Goal: Information Seeking & Learning: Learn about a topic

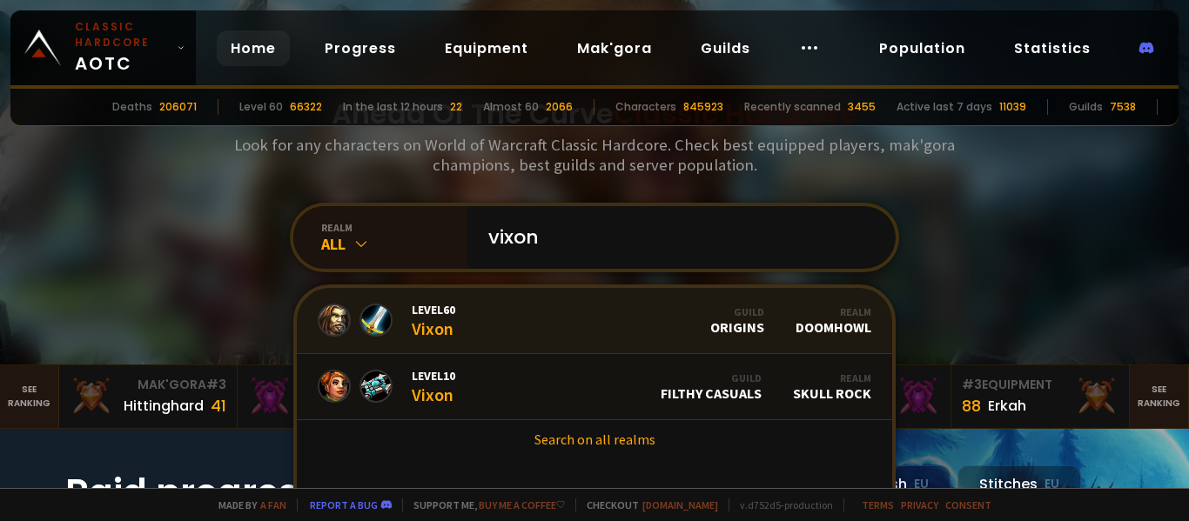
type input "vixon"
click at [443, 339] on link "Level 60 Vixon Guild Origins Realm Doomhowl" at bounding box center [594, 321] width 595 height 66
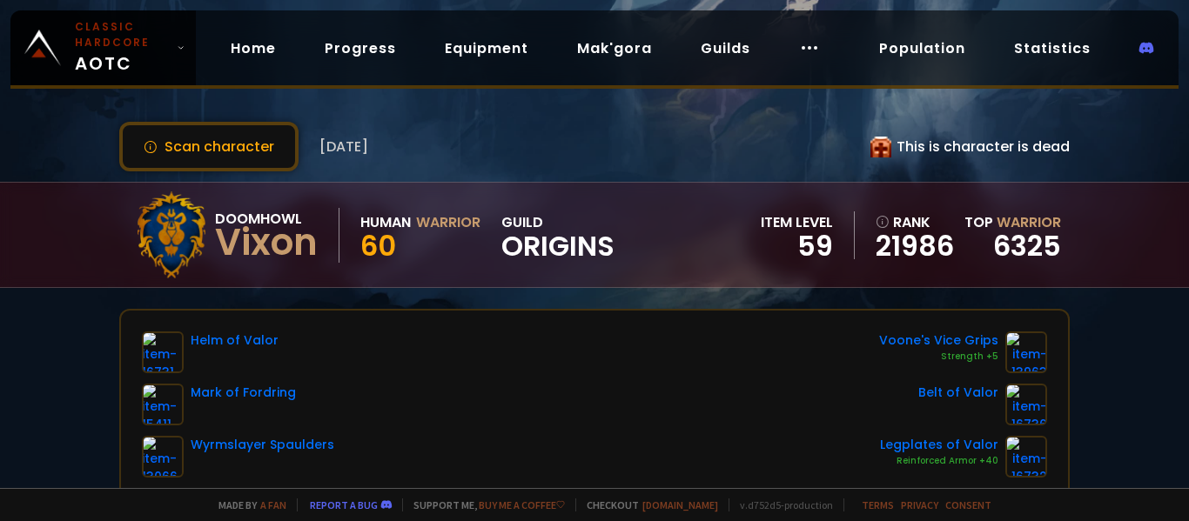
click at [396, 299] on div "Scan character [DATE] This is character is dead Doomhowl Vixon Human Warrior 60…" at bounding box center [594, 244] width 1189 height 488
click at [252, 136] on button "Scan character" at bounding box center [208, 147] width 179 height 50
click at [254, 64] on link "Home" at bounding box center [253, 48] width 73 height 36
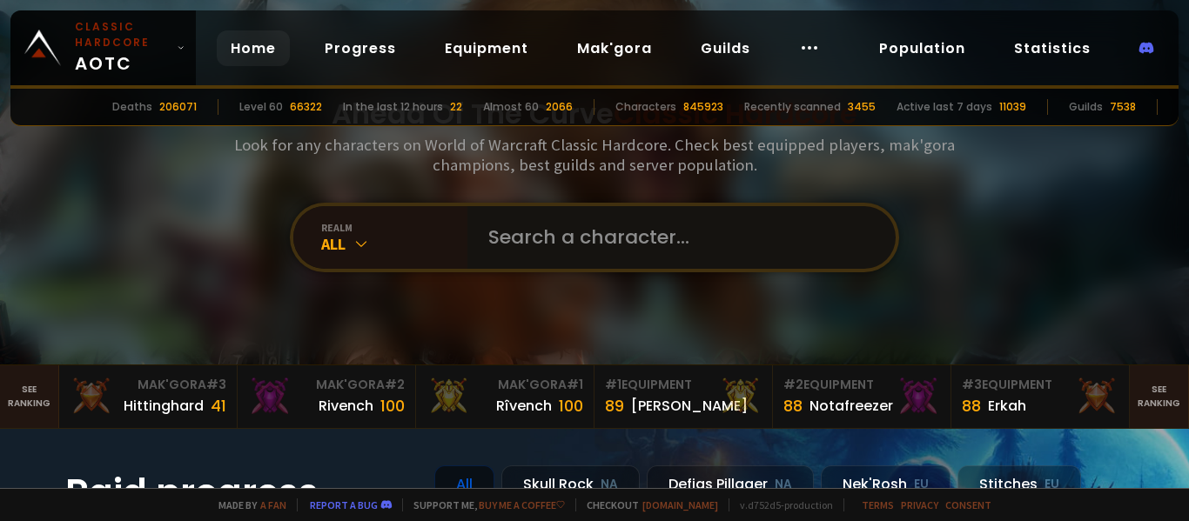
click at [594, 248] on input "text" at bounding box center [676, 237] width 397 height 63
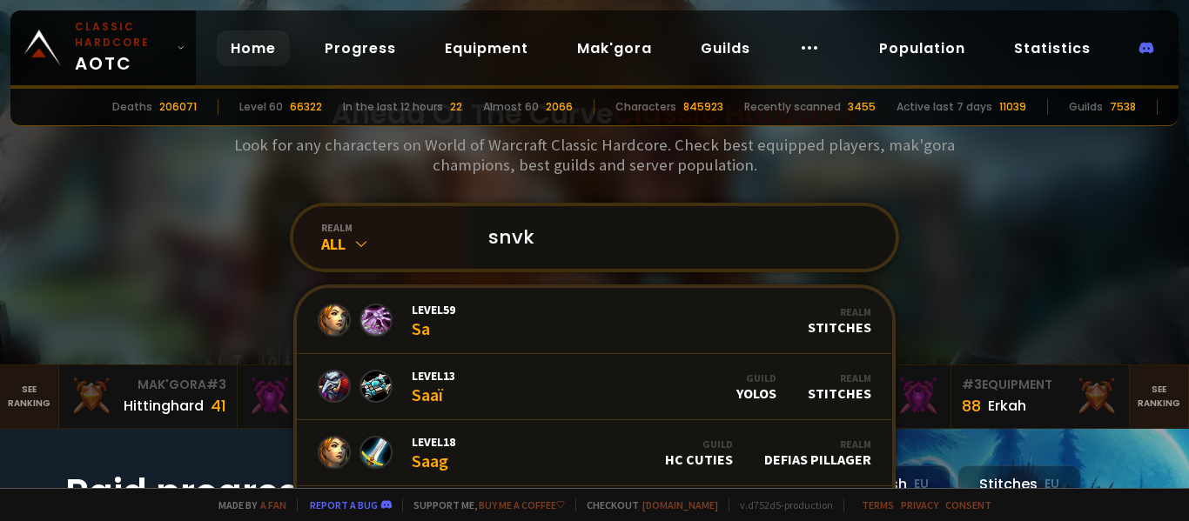
type input "snvke"
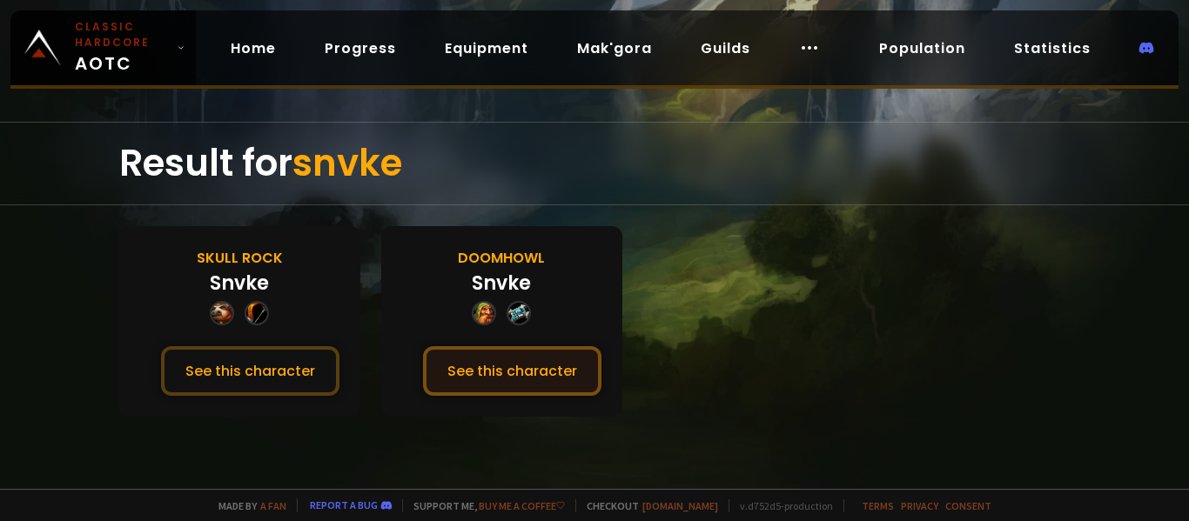
click at [450, 360] on button "See this character" at bounding box center [512, 371] width 178 height 50
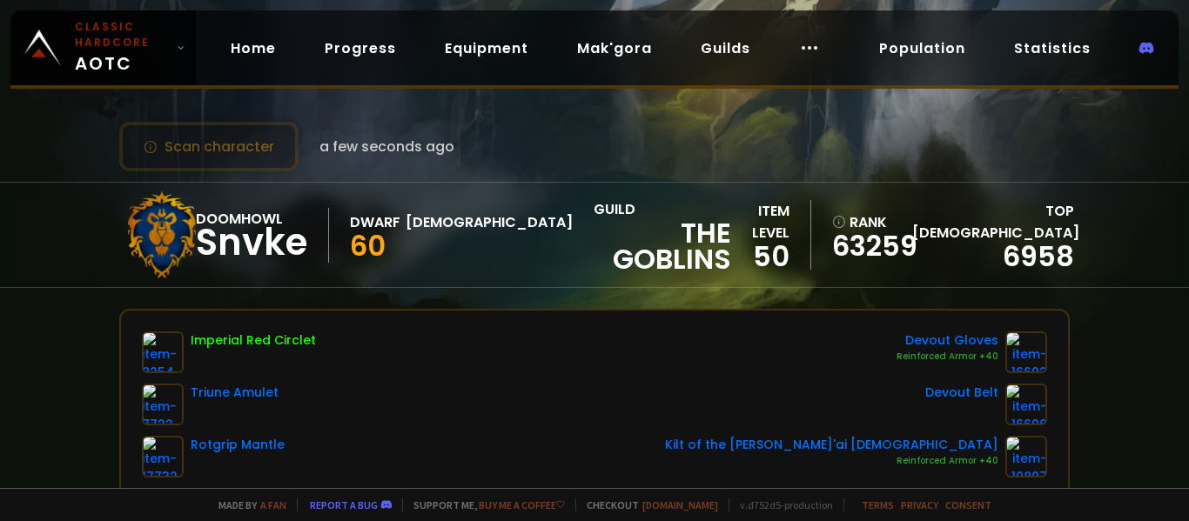
click at [107, 358] on div "Scan character a few seconds ago Doomhowl Snvke Dwarf Priest 60 guild The Gobli…" at bounding box center [594, 244] width 1189 height 488
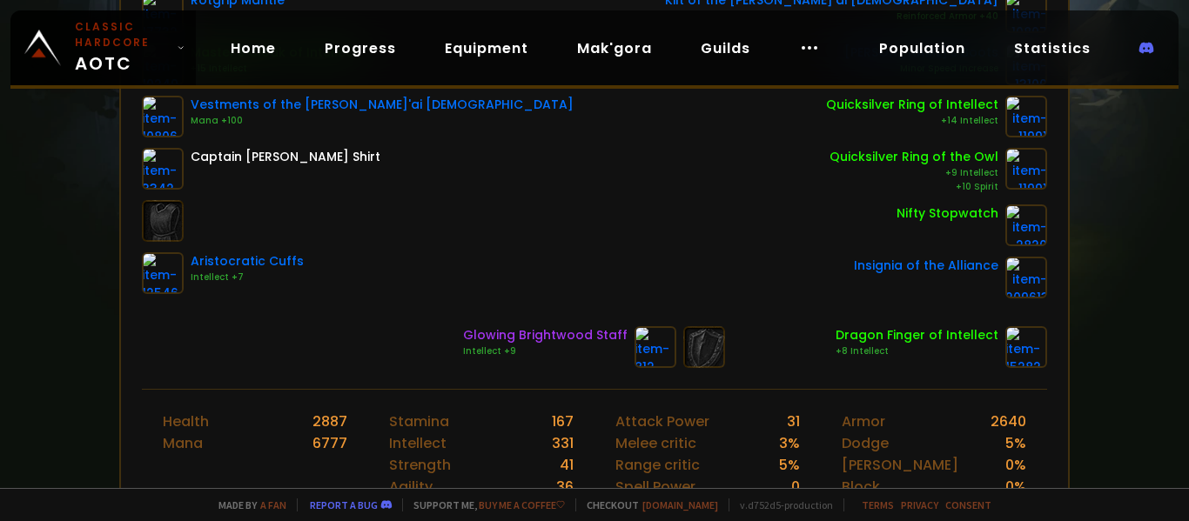
scroll to position [453, 0]
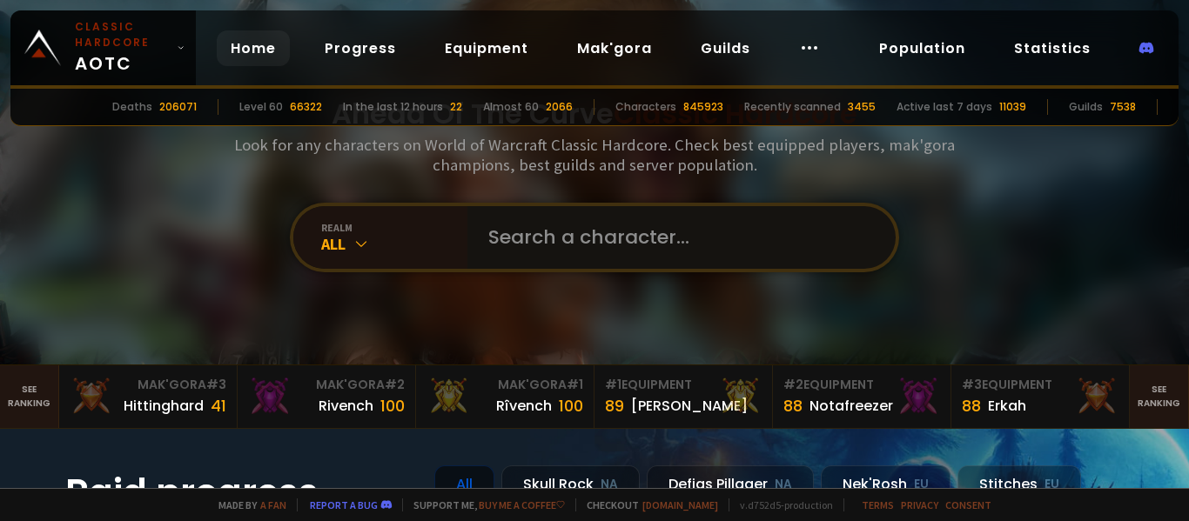
click at [527, 220] on input "text" at bounding box center [676, 237] width 397 height 63
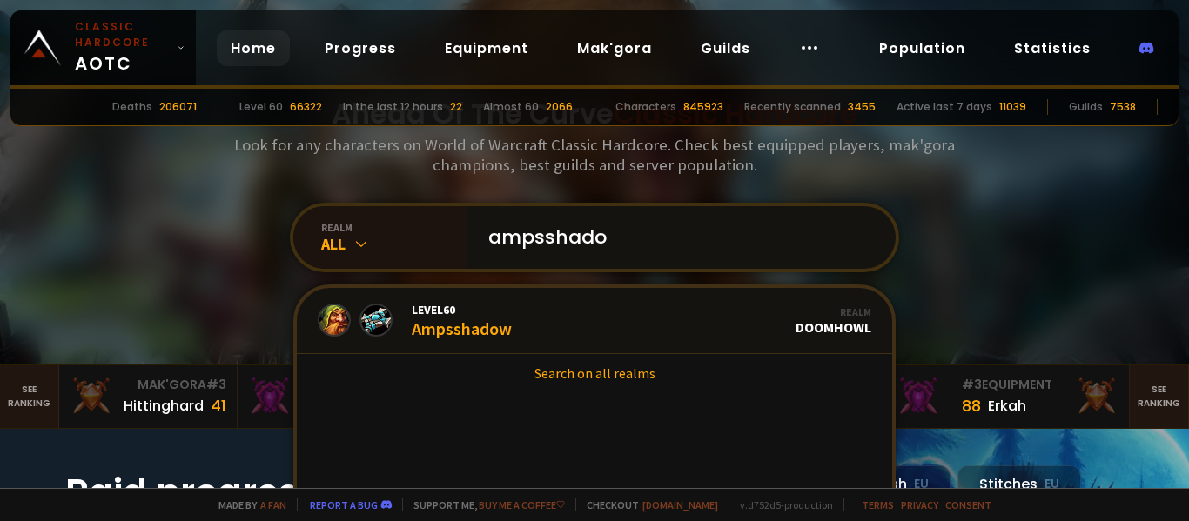
type input "ampsshadow"
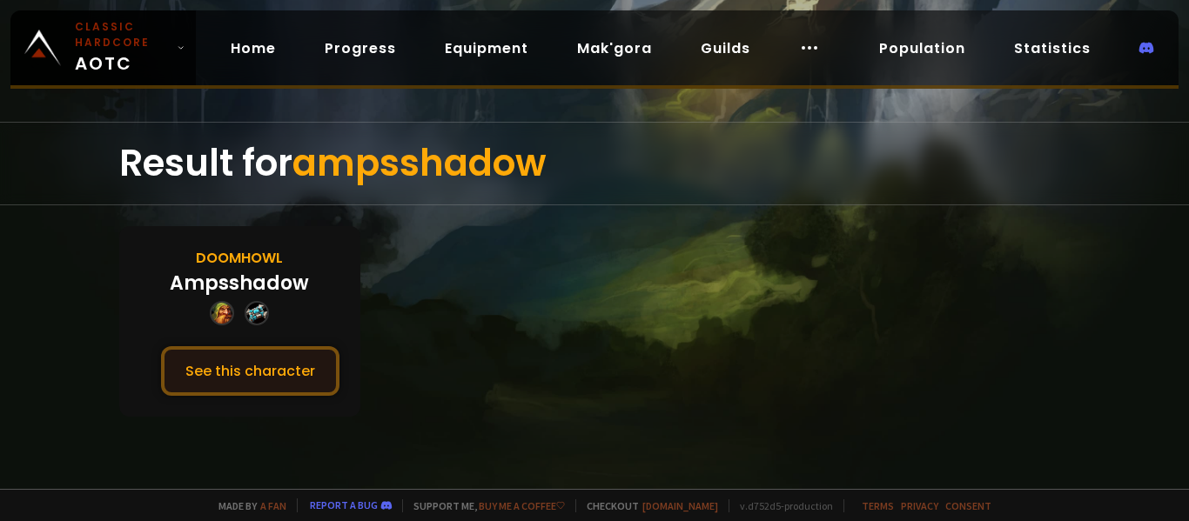
click at [294, 365] on button "See this character" at bounding box center [250, 371] width 178 height 50
click at [578, 225] on div "Result for ampsshadow Doomhowl Ampsshadow See this character" at bounding box center [594, 305] width 1189 height 367
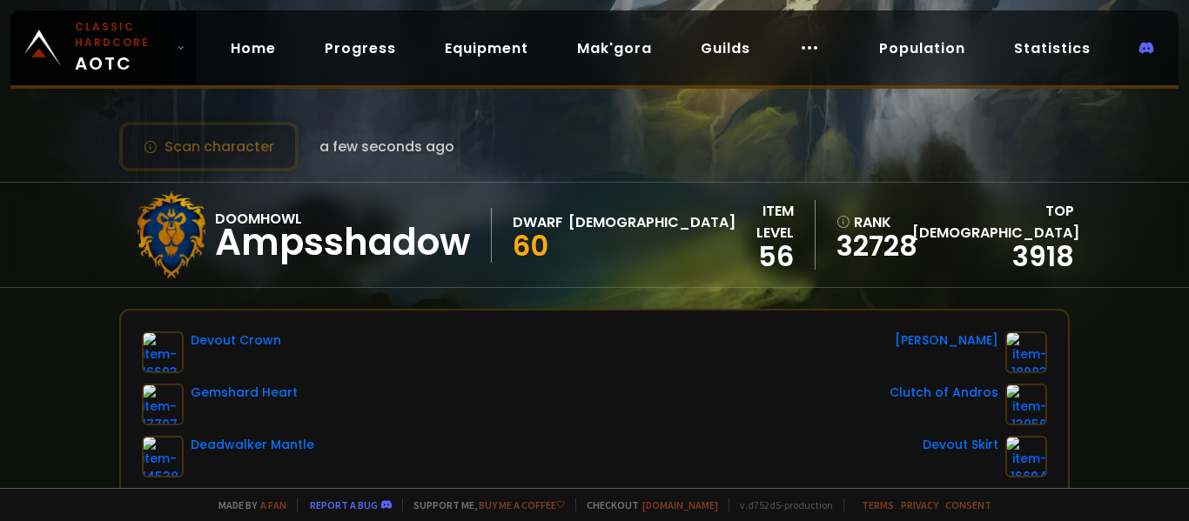
click at [610, 303] on div "Scan character a few seconds ago Doomhowl Ampsshadow Dwarf Priest 60 item level…" at bounding box center [594, 244] width 1189 height 488
click at [261, 53] on link "Home" at bounding box center [253, 48] width 73 height 36
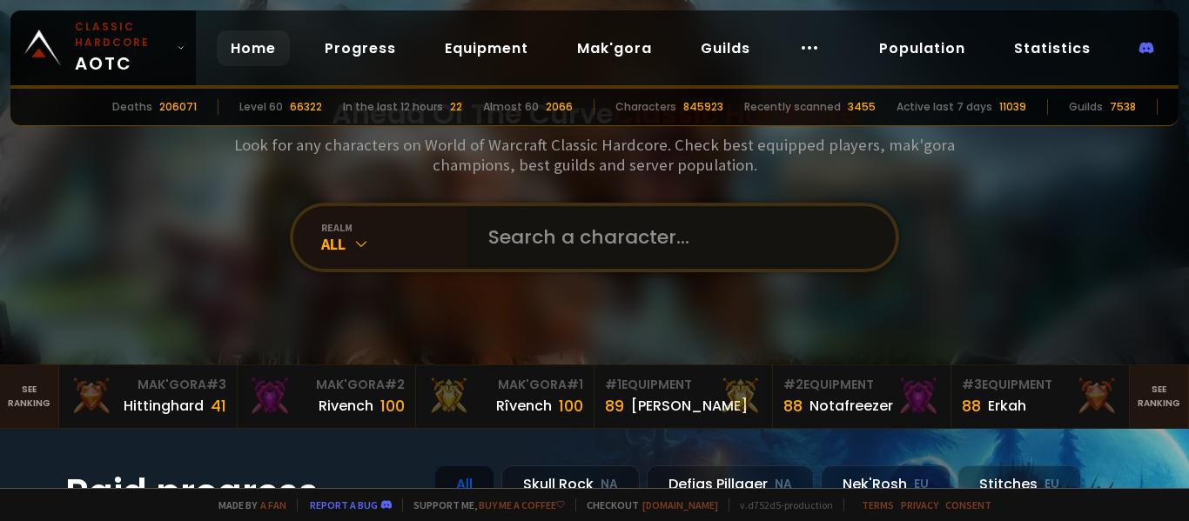
click at [524, 239] on input "text" at bounding box center [676, 237] width 397 height 63
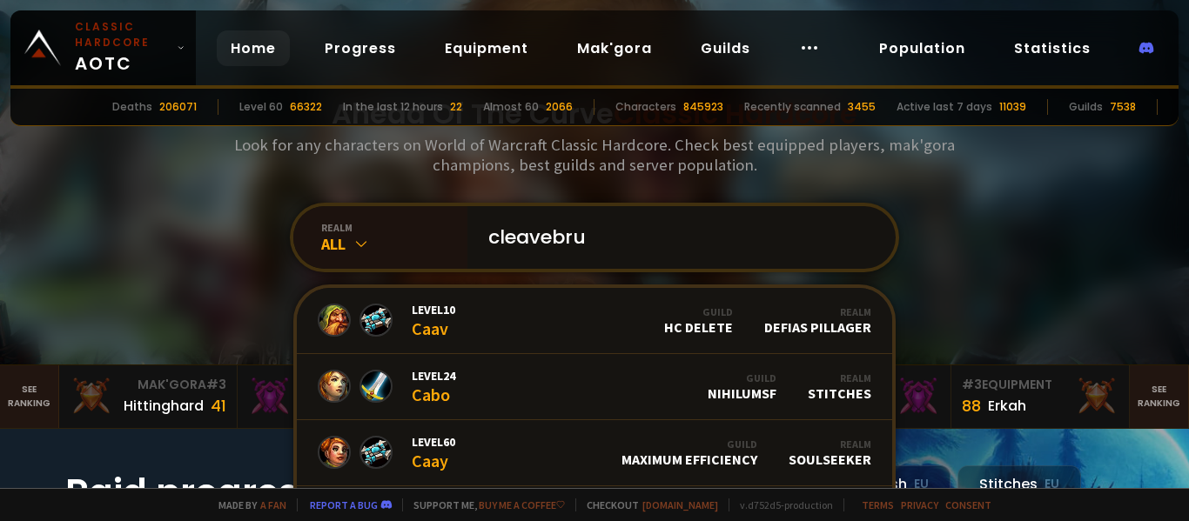
type input "cleavebruh"
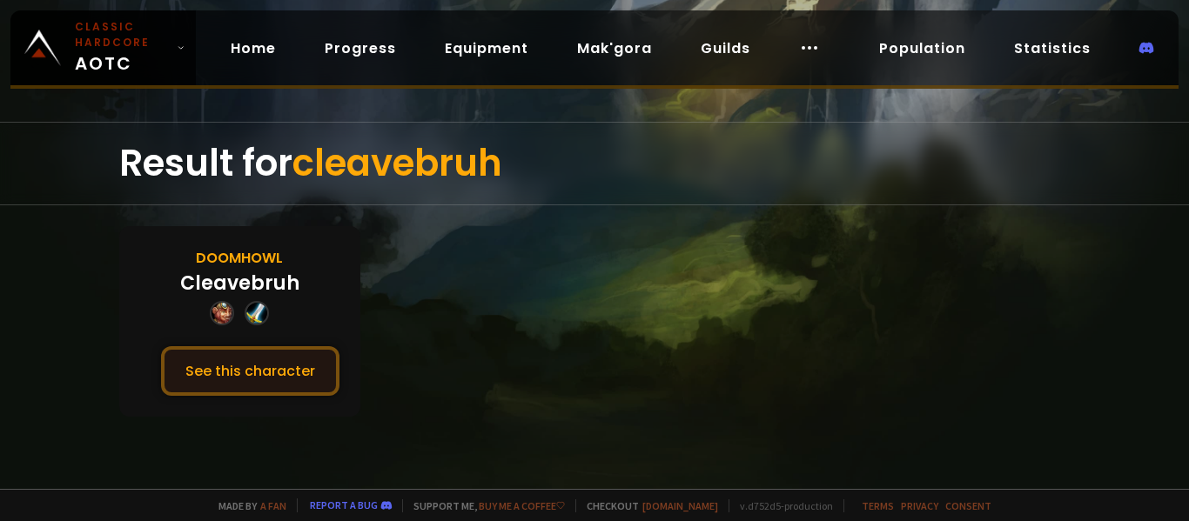
click at [285, 359] on button "See this character" at bounding box center [250, 371] width 178 height 50
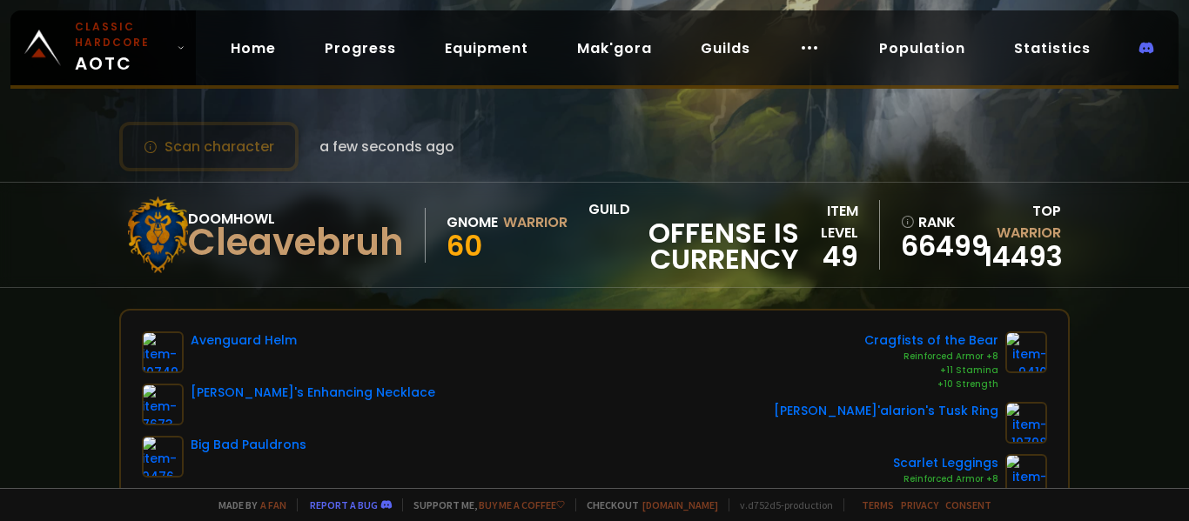
click at [60, 339] on div "Scan character a few seconds ago Doomhowl Cleavebruh Gnome Warrior 60 guild Off…" at bounding box center [594, 244] width 1189 height 488
click at [273, 59] on link "Home" at bounding box center [253, 48] width 73 height 36
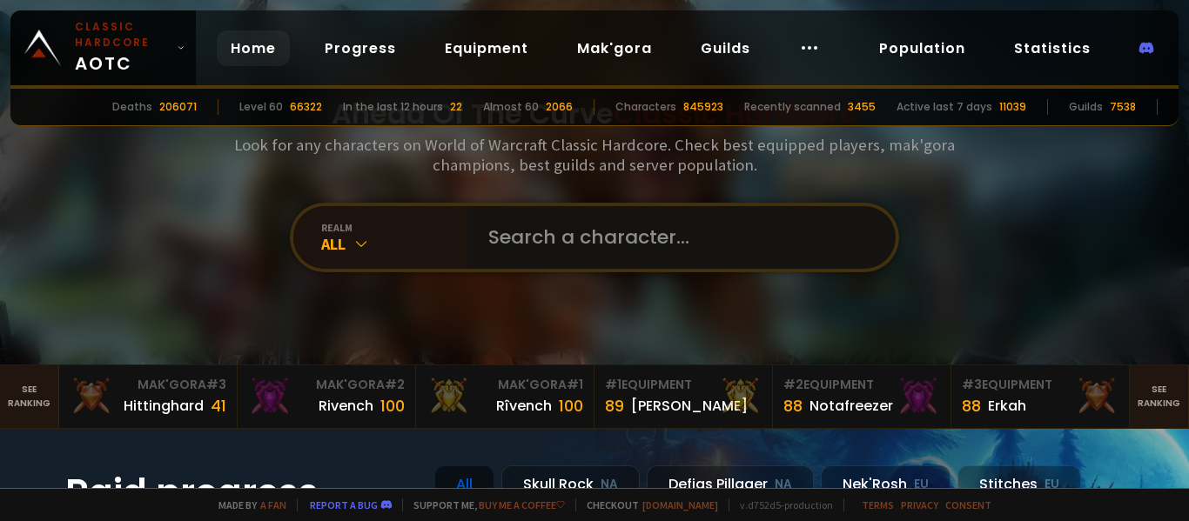
click at [526, 249] on input "text" at bounding box center [676, 237] width 397 height 63
type input "s"
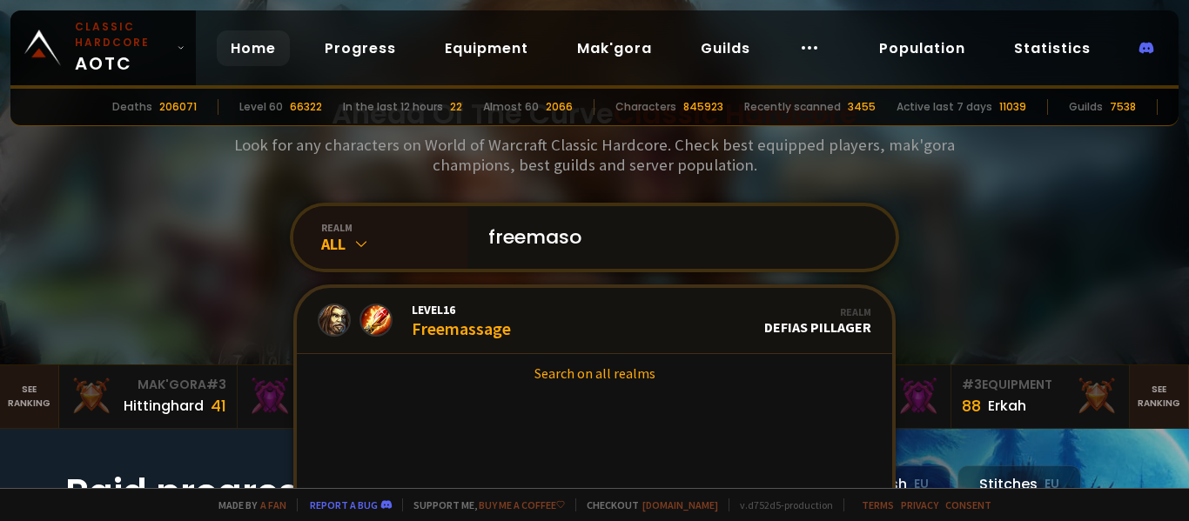
type input "freemason"
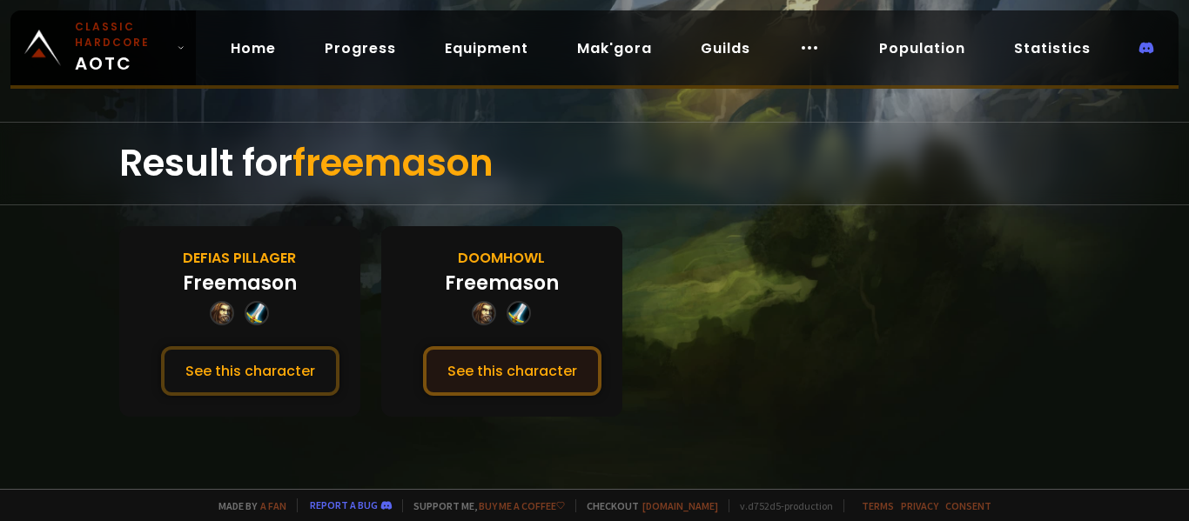
click at [504, 379] on button "See this character" at bounding box center [512, 371] width 178 height 50
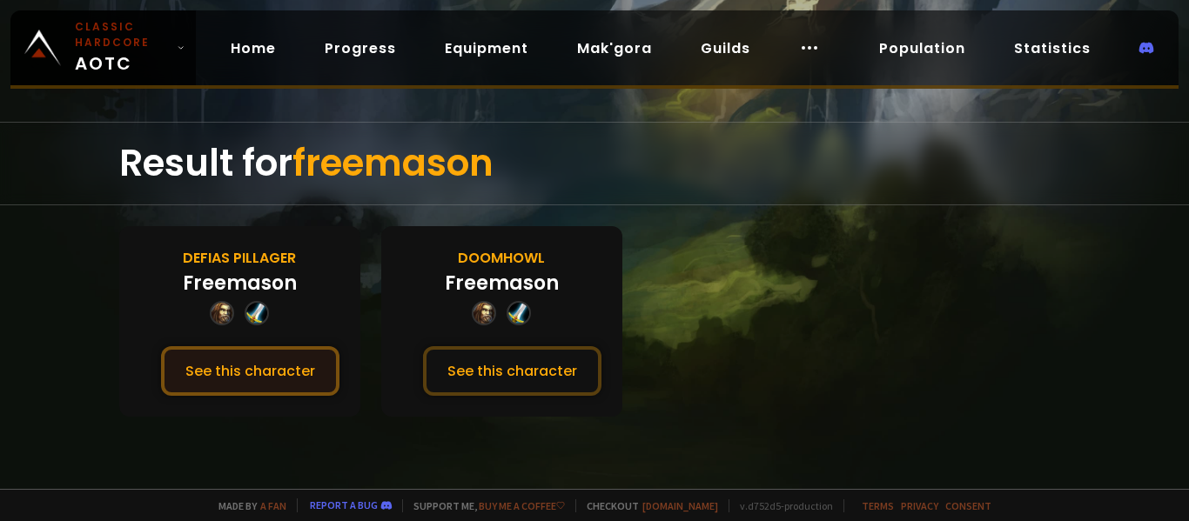
click at [232, 349] on button "See this character" at bounding box center [250, 371] width 178 height 50
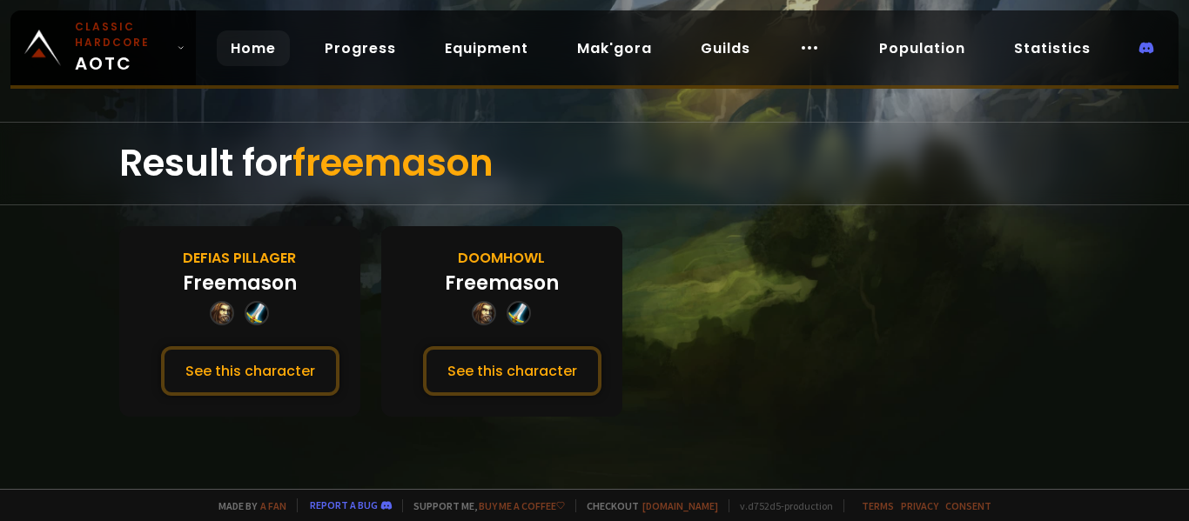
click at [258, 58] on link "Home" at bounding box center [253, 48] width 73 height 36
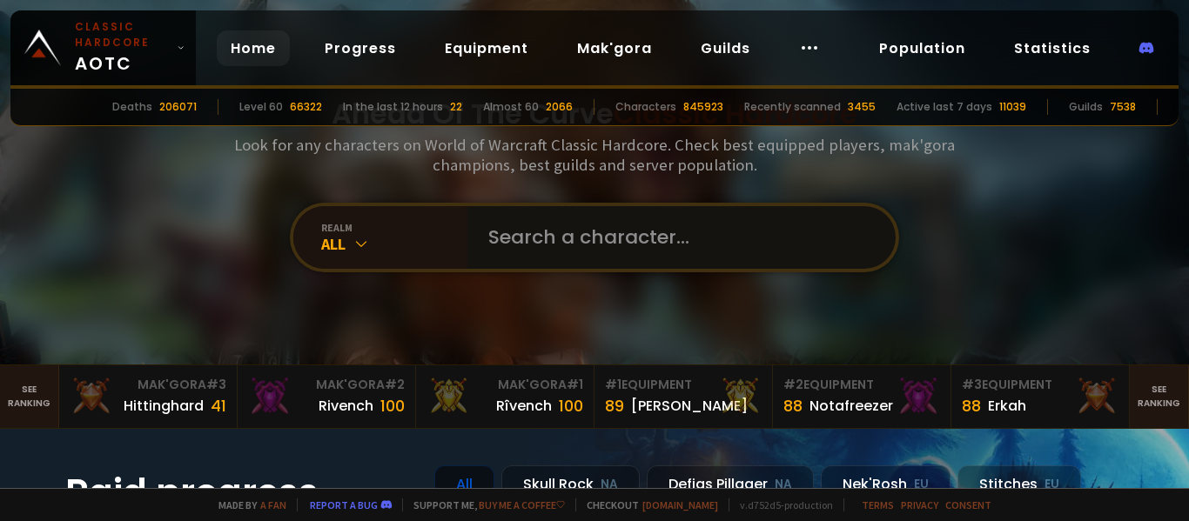
click at [592, 228] on input "text" at bounding box center [676, 237] width 397 height 63
type input "hotstew"
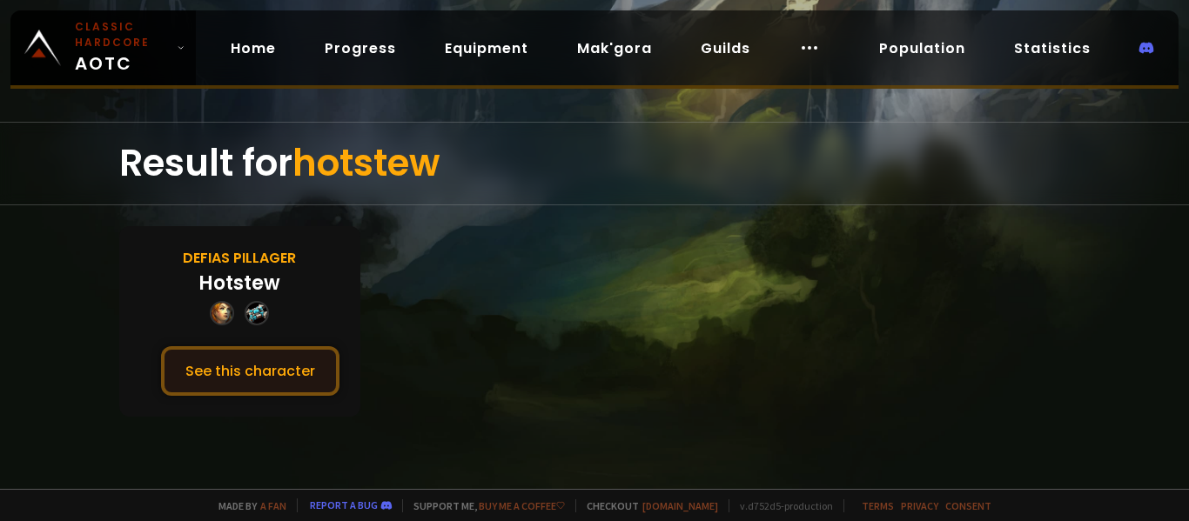
click at [292, 354] on button "See this character" at bounding box center [250, 371] width 178 height 50
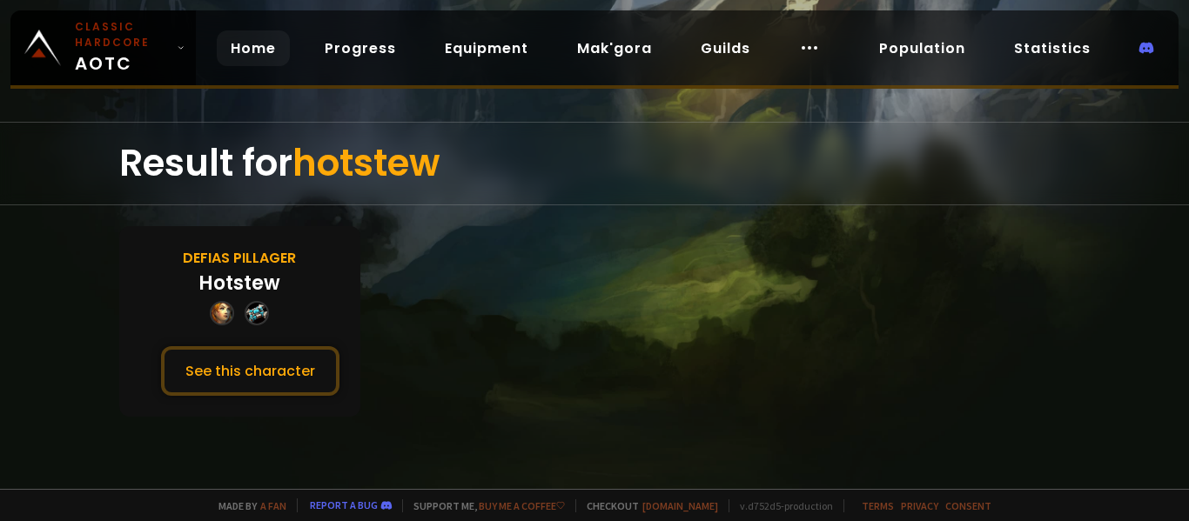
click at [234, 49] on link "Home" at bounding box center [253, 48] width 73 height 36
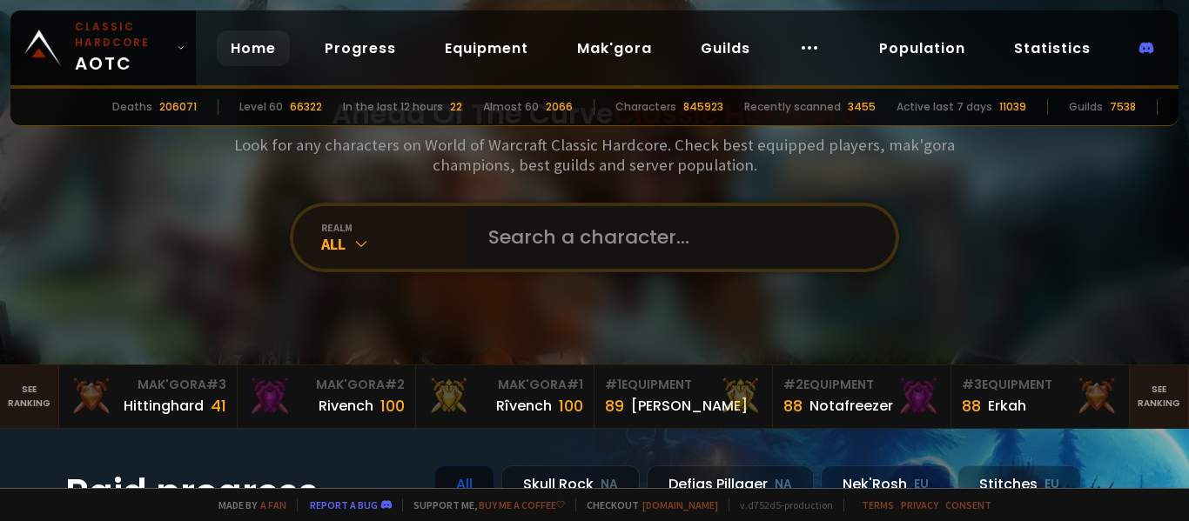
click at [553, 242] on input "text" at bounding box center [676, 237] width 397 height 63
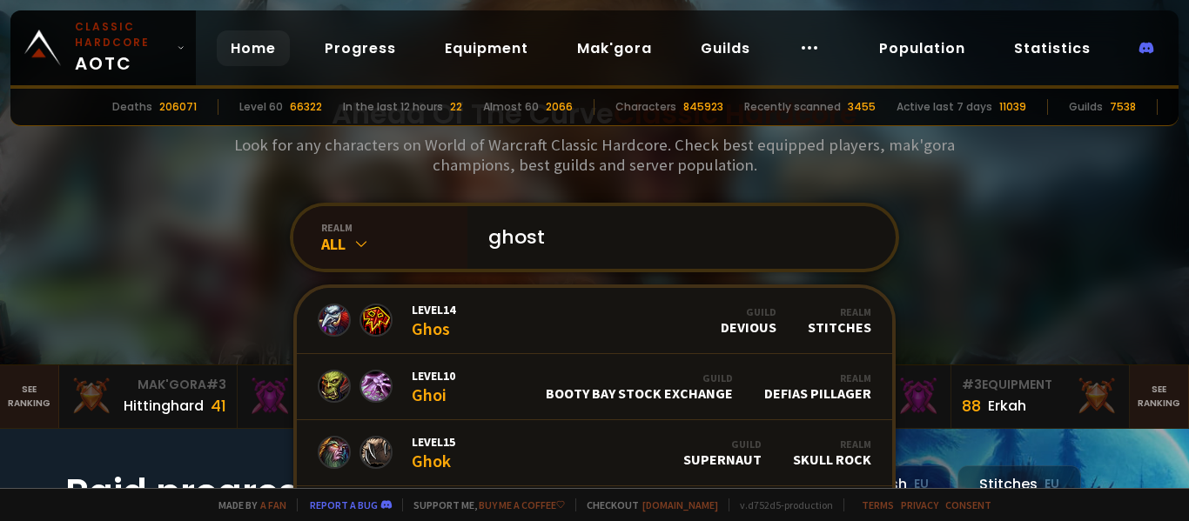
type input "ghosty"
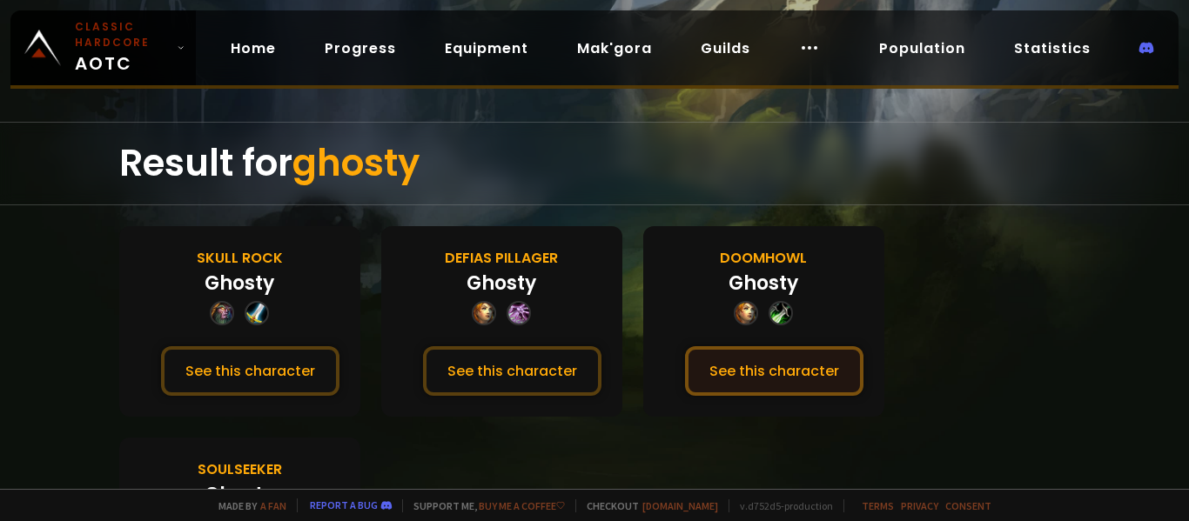
click at [738, 386] on button "See this character" at bounding box center [774, 371] width 178 height 50
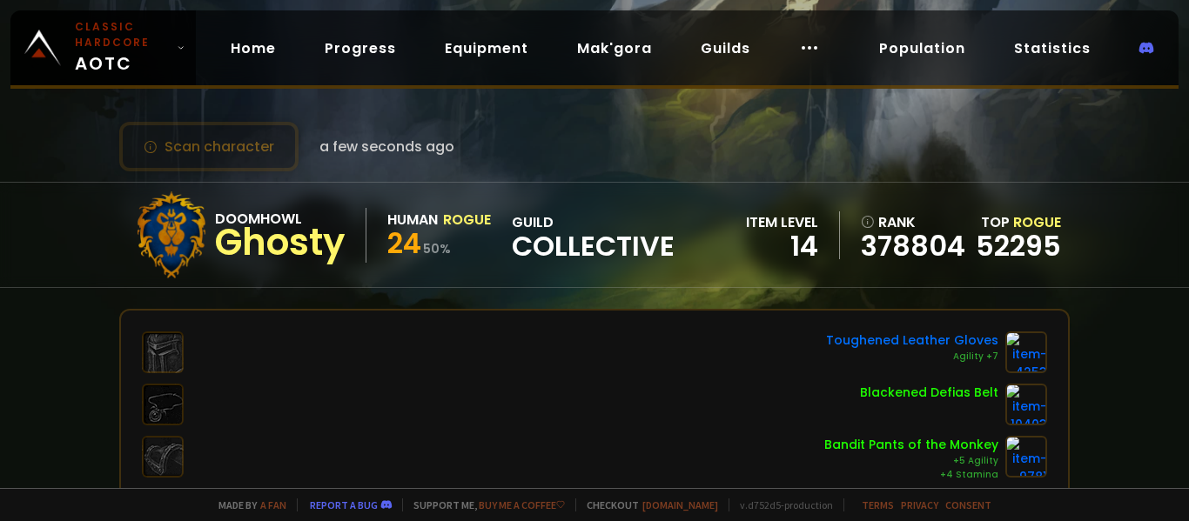
click at [346, 301] on div "Scan character a few seconds ago Doomhowl Ghosty Human Rogue 24 50 % guild Coll…" at bounding box center [594, 244] width 1189 height 488
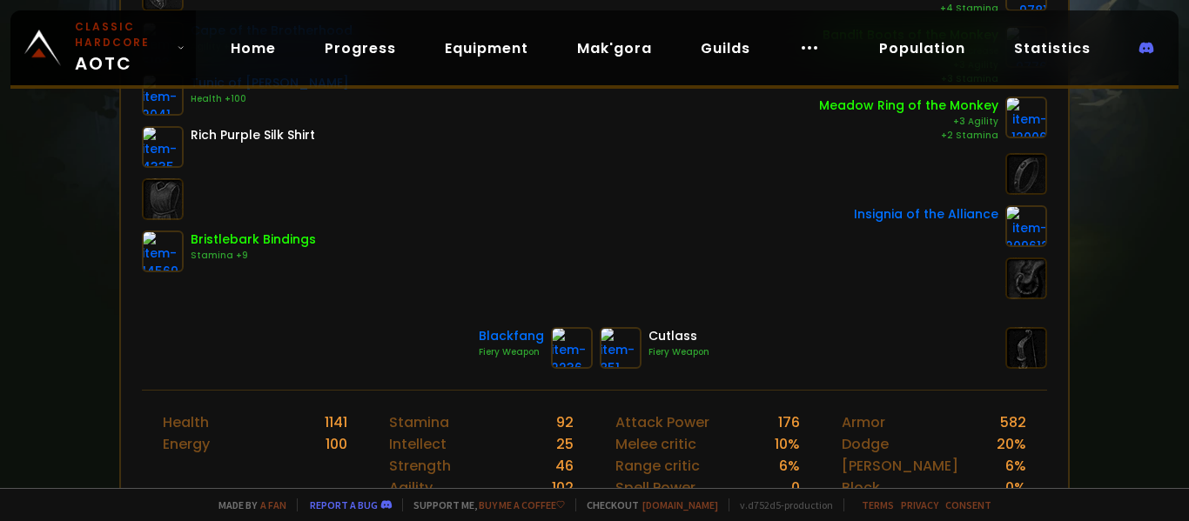
scroll to position [453, 0]
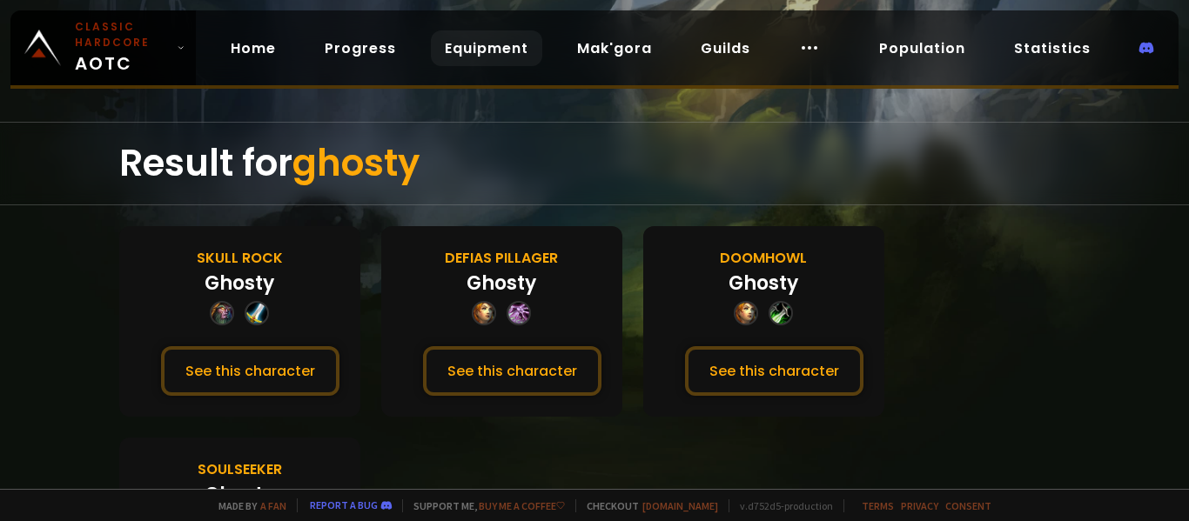
click at [473, 50] on link "Equipment" at bounding box center [486, 48] width 111 height 36
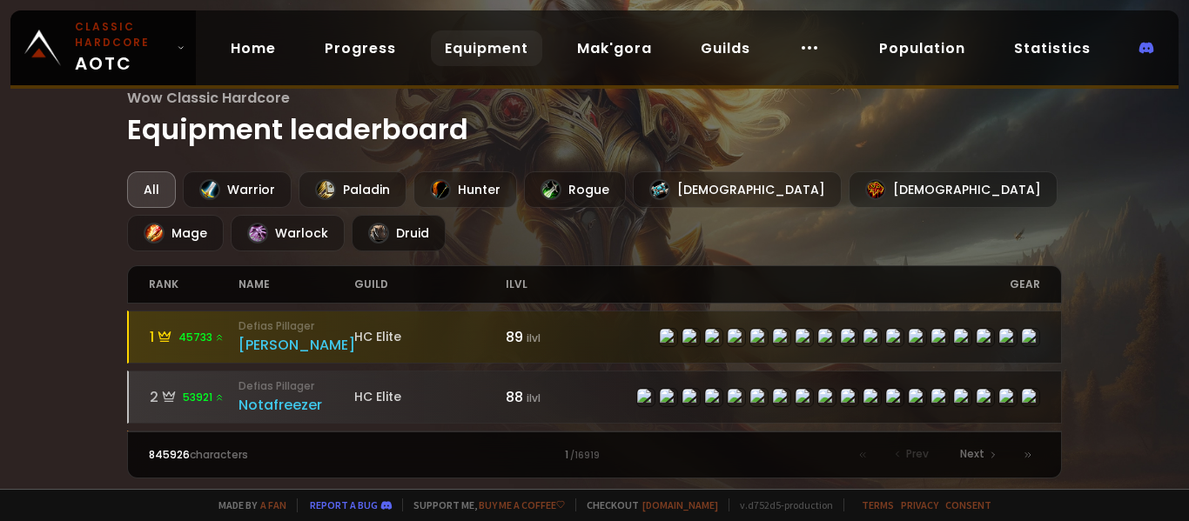
click at [352, 226] on div "Druid" at bounding box center [399, 233] width 94 height 37
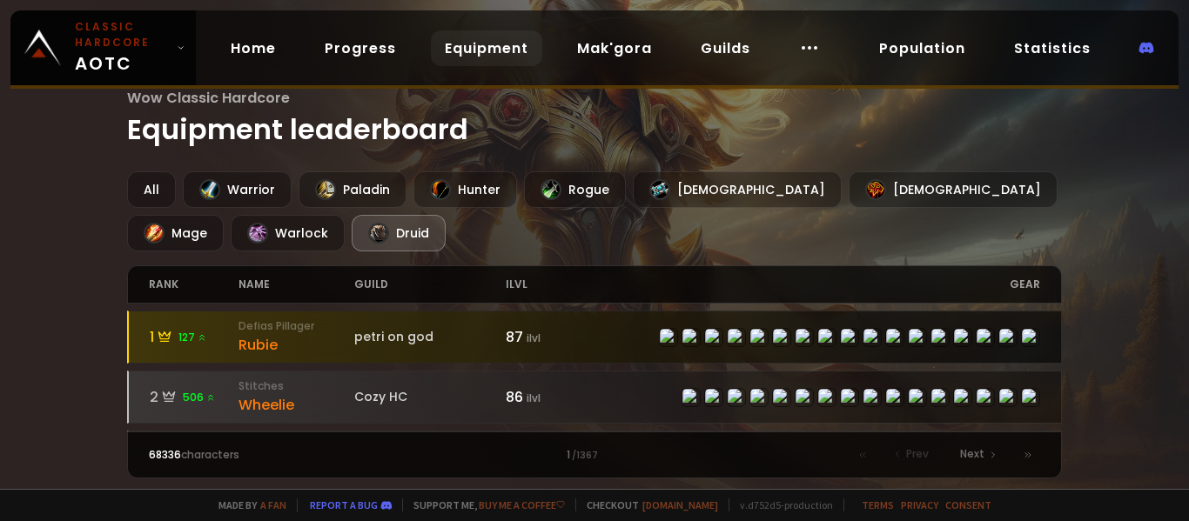
click at [315, 349] on div "Rubie" at bounding box center [296, 345] width 116 height 22
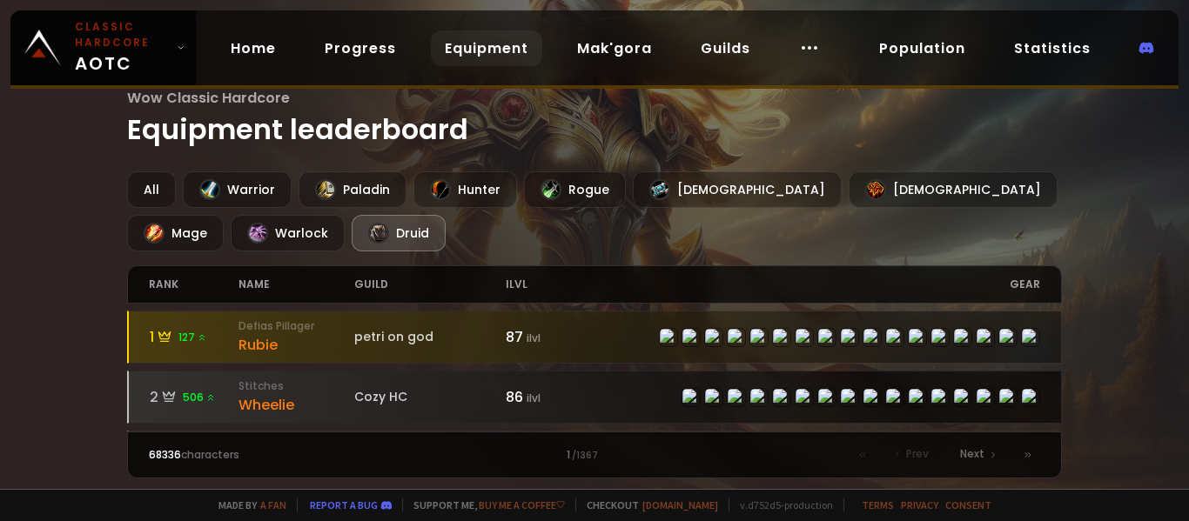
click at [307, 409] on div "Wheelie" at bounding box center [296, 405] width 116 height 22
